Goal: Find specific page/section: Find specific page/section

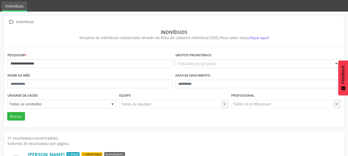
scroll to position [26, 0]
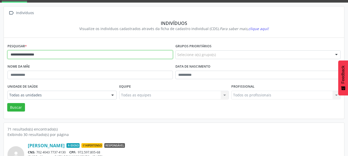
drag, startPoint x: 65, startPoint y: 54, endPoint x: 0, endPoint y: 55, distance: 65.4
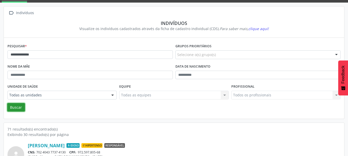
click at [14, 105] on button "Buscar" at bounding box center [16, 107] width 18 height 9
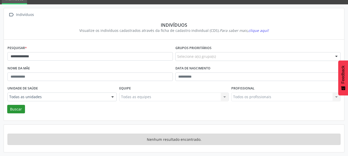
scroll to position [24, 0]
click at [18, 104] on div "Unidade de saúde Todas as unidades Todas as unidades PSF 001 Sede PSF 002 Sede …" at bounding box center [62, 95] width 112 height 20
click at [16, 109] on button "Buscar" at bounding box center [16, 109] width 18 height 9
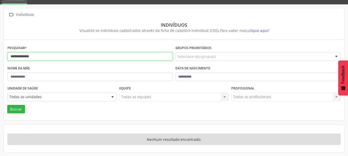
drag, startPoint x: 43, startPoint y: 57, endPoint x: 29, endPoint y: 57, distance: 13.4
click at [29, 57] on input "**********" at bounding box center [89, 56] width 165 height 9
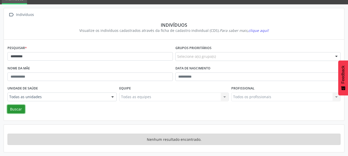
click at [18, 114] on button "Buscar" at bounding box center [16, 109] width 18 height 9
click at [18, 109] on button "Buscar" at bounding box center [16, 109] width 18 height 9
click at [16, 109] on button "Buscar" at bounding box center [16, 109] width 18 height 9
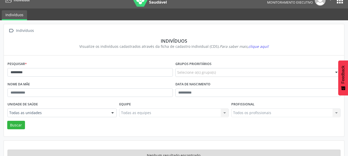
scroll to position [0, 0]
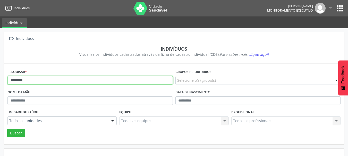
drag, startPoint x: 60, startPoint y: 82, endPoint x: 0, endPoint y: 72, distance: 61.0
click at [0, 71] on div " Indivíduos Indivíduos Visualize os indivíduos cadastrados através da ficha de…" at bounding box center [174, 104] width 348 height 152
type input "**********"
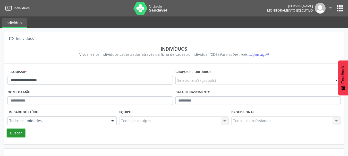
click at [14, 132] on button "Buscar" at bounding box center [16, 133] width 18 height 9
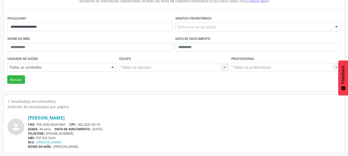
scroll to position [54, 0]
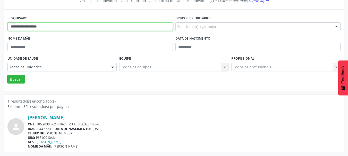
click at [63, 29] on input "**********" at bounding box center [89, 26] width 165 height 9
